Goal: Task Accomplishment & Management: Complete application form

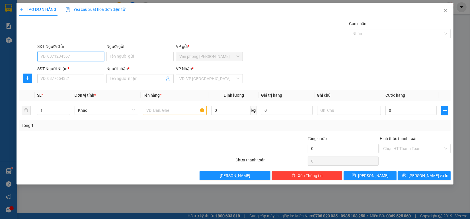
click at [76, 56] on input "SĐT Người Gửi" at bounding box center [70, 56] width 67 height 9
paste input "0846230604"
type input "0846230604"
click at [128, 56] on input "Người gửi" at bounding box center [139, 56] width 67 height 9
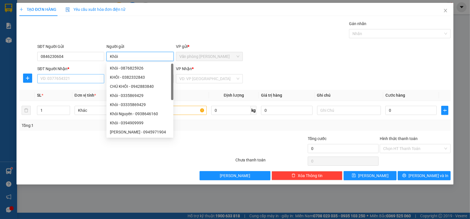
type input "Khôi"
click at [63, 81] on input "SĐT Người Nhận *" at bounding box center [70, 78] width 67 height 9
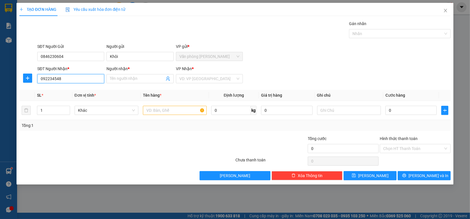
type input "0922345488"
click at [85, 90] on div "0922345488 - [PERSON_NAME]" at bounding box center [71, 90] width 60 height 6
type input "[PERSON_NAME]"
type input "70.000"
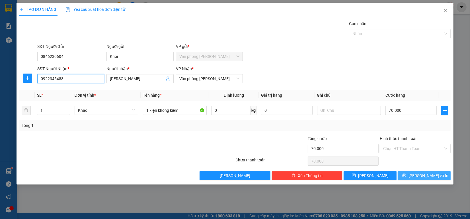
type input "0922345488"
click at [417, 179] on button "[PERSON_NAME] và In" at bounding box center [424, 175] width 53 height 9
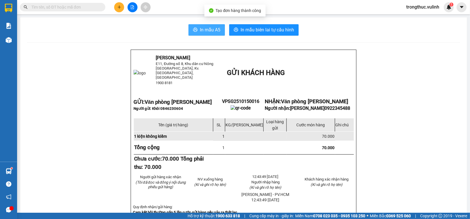
click at [208, 29] on span "In mẫu A5" at bounding box center [210, 29] width 21 height 7
